Goal: Task Accomplishment & Management: Use online tool/utility

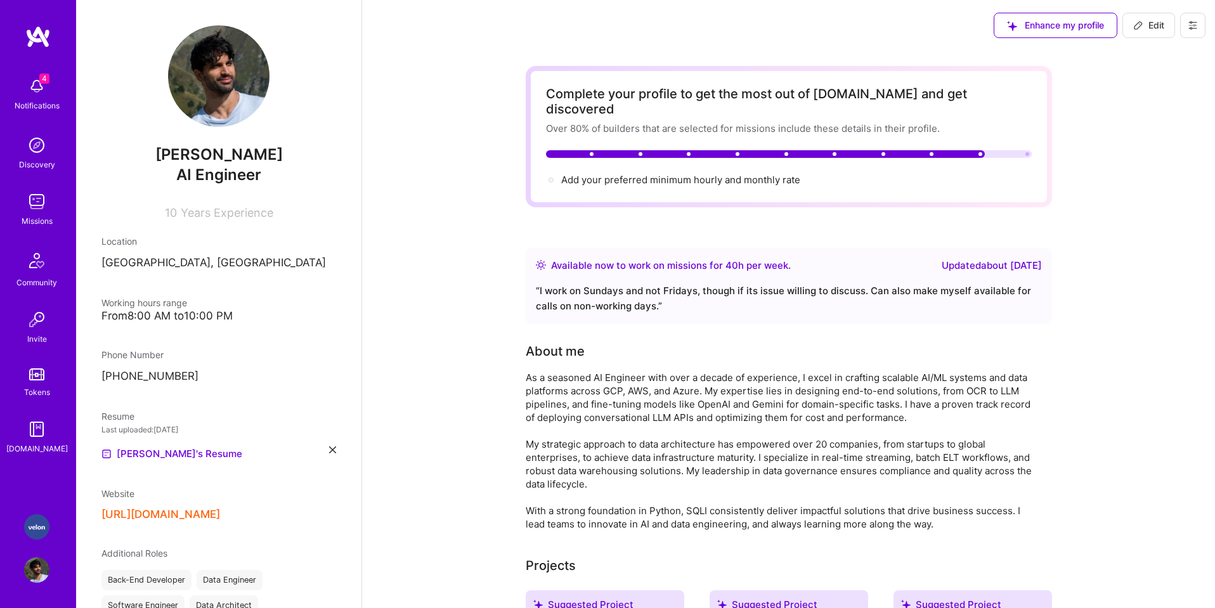
click at [37, 521] on img at bounding box center [36, 526] width 25 height 25
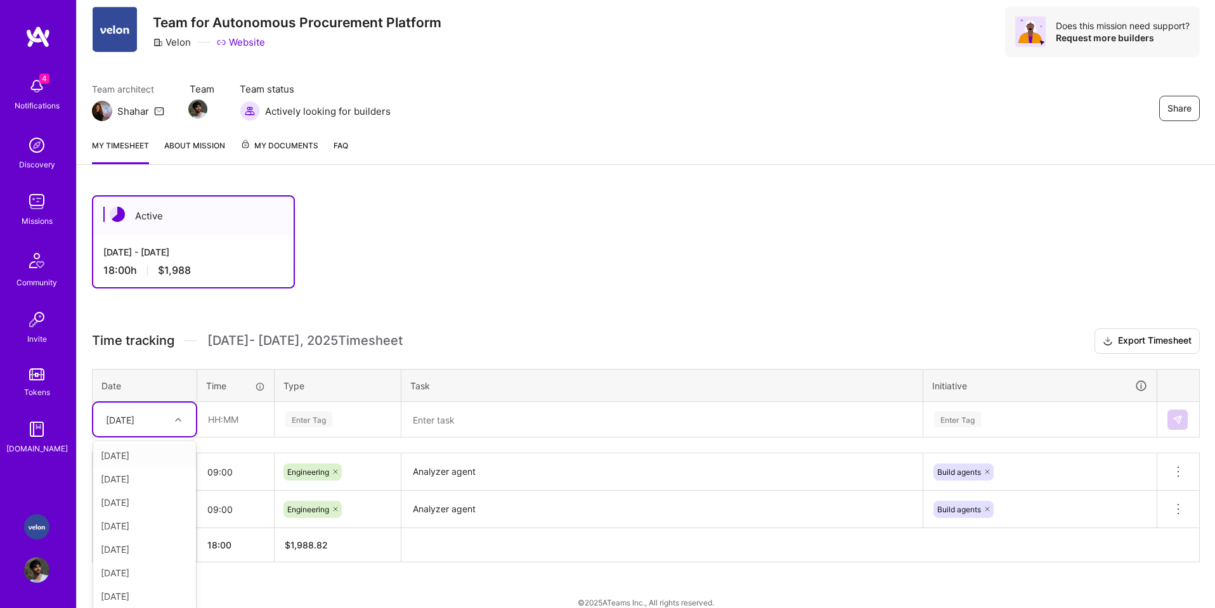
click at [158, 436] on div "option [DATE] focused, 1 of 8. 7 results available. Use Up and Down to choose o…" at bounding box center [144, 420] width 103 height 34
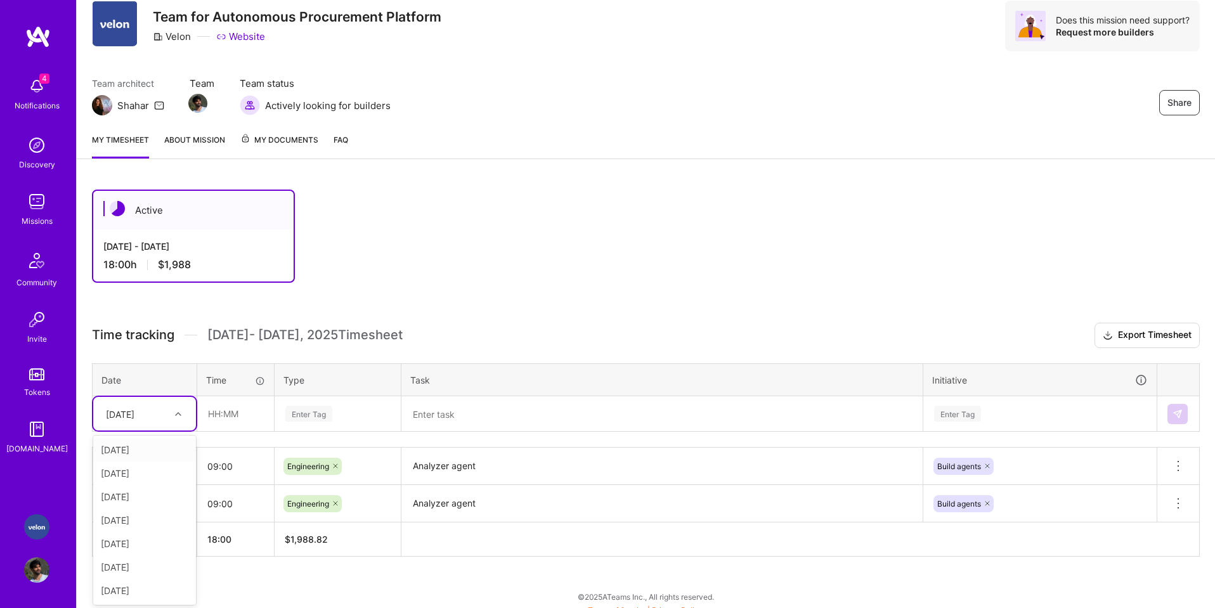
scroll to position [46, 0]
click at [131, 471] on div "[DATE]" at bounding box center [144, 471] width 103 height 23
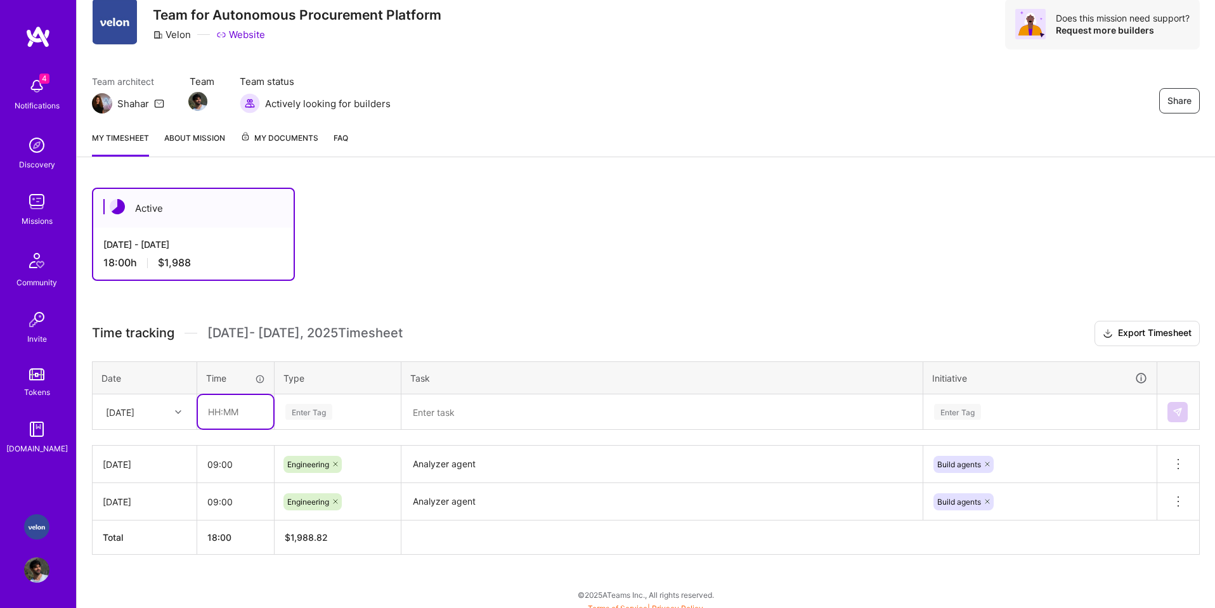
drag, startPoint x: 263, startPoint y: 414, endPoint x: 247, endPoint y: 417, distance: 16.7
click at [262, 414] on input "text" at bounding box center [235, 412] width 75 height 34
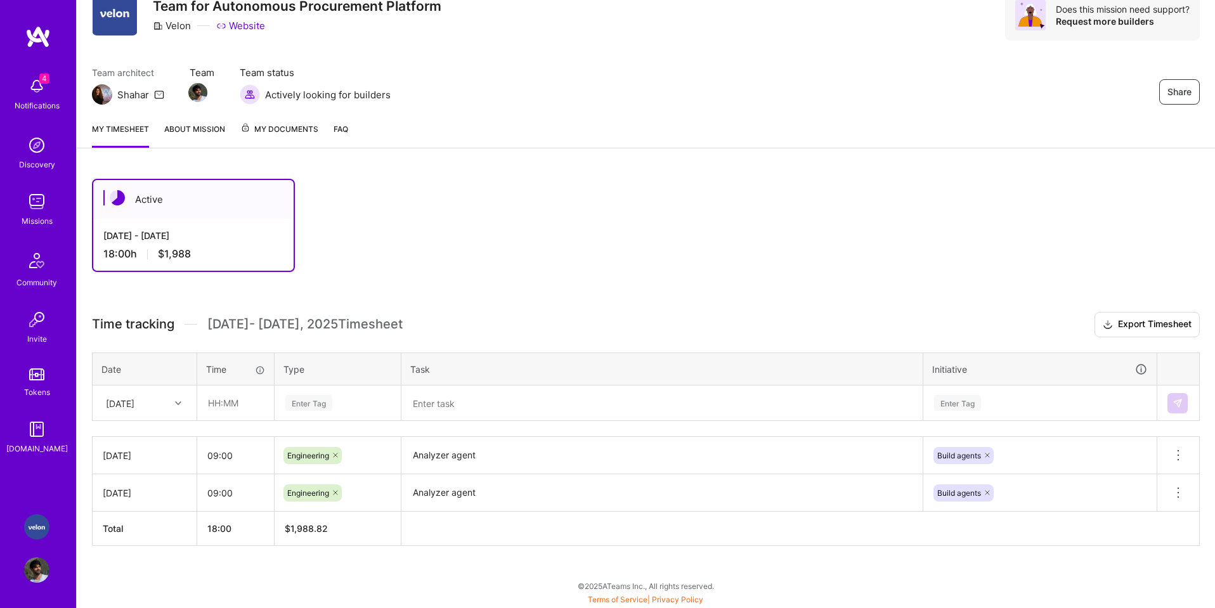
click at [32, 556] on div "Velon: Team for Autonomous Procurement Platform Profile" at bounding box center [37, 548] width 29 height 68
click at [46, 575] on img at bounding box center [36, 569] width 25 height 25
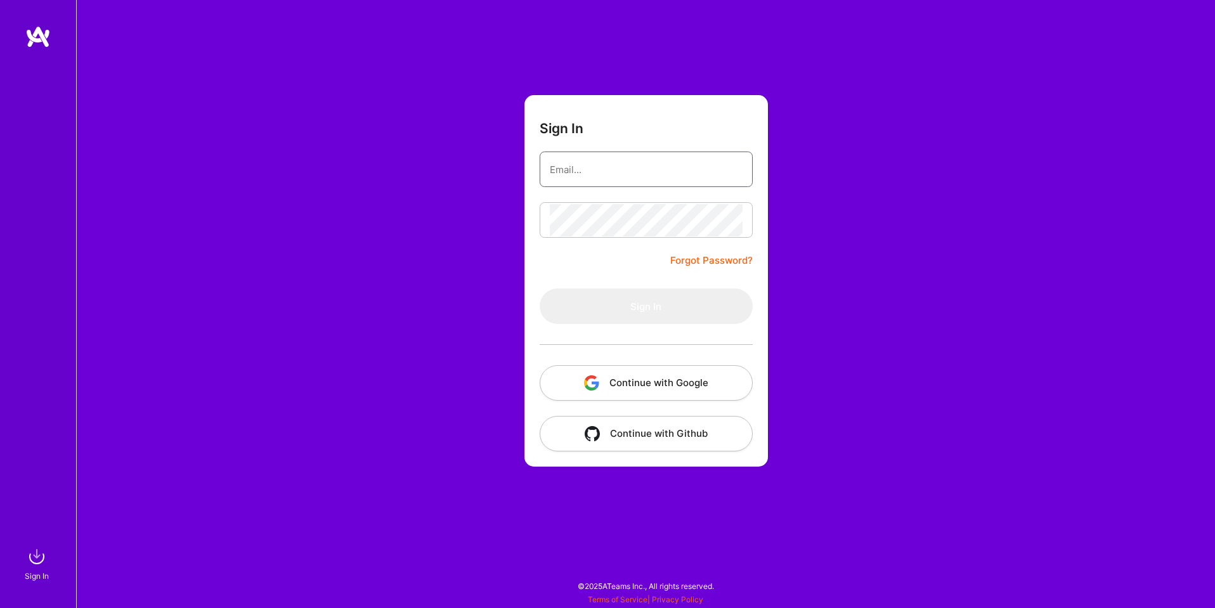
type input "[EMAIL_ADDRESS][DOMAIN_NAME]"
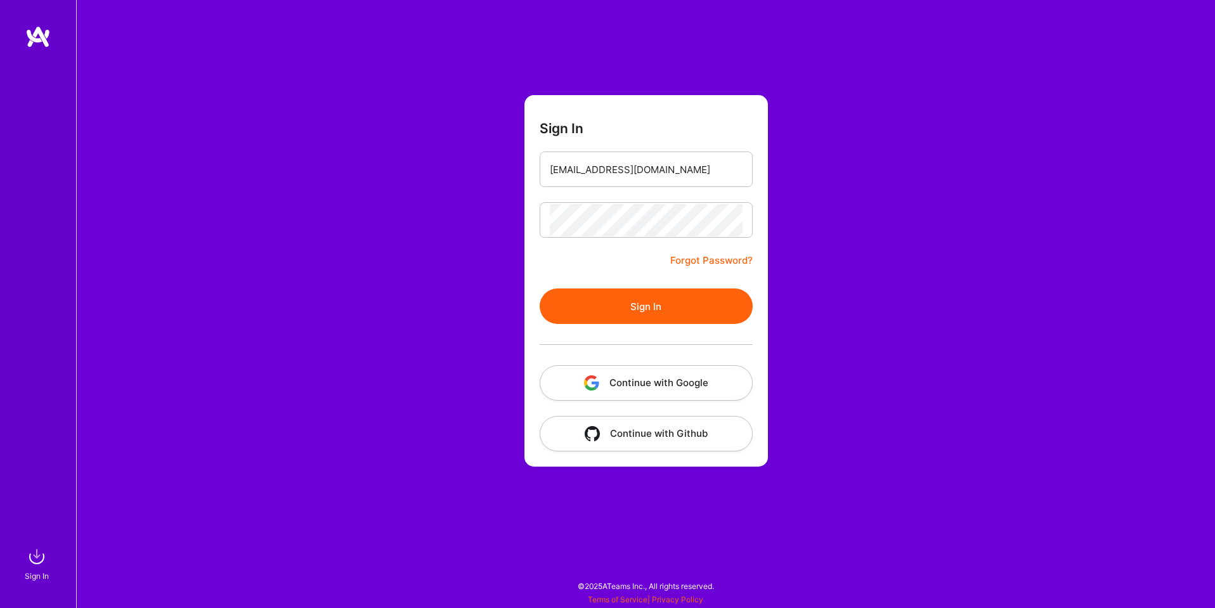
click at [684, 384] on button "Continue with Google" at bounding box center [646, 383] width 213 height 36
